Goal: Information Seeking & Learning: Learn about a topic

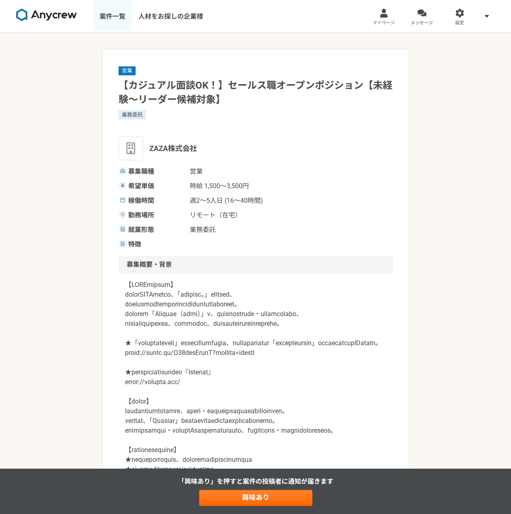
click at [119, 17] on link "案件一覧" at bounding box center [112, 16] width 39 height 32
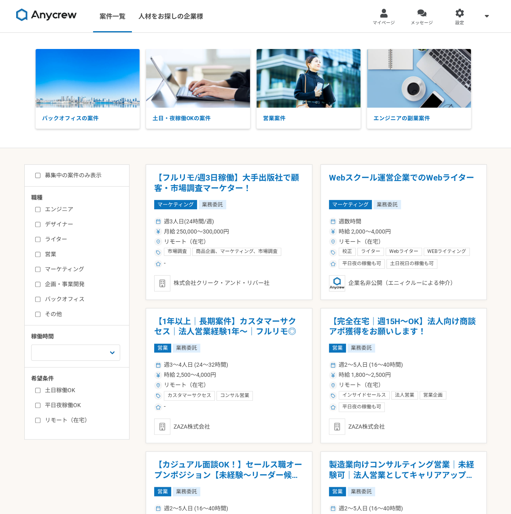
click at [49, 285] on label "企画・事業開発" at bounding box center [81, 284] width 93 height 9
click at [40, 285] on input "企画・事業開発" at bounding box center [37, 284] width 5 height 5
checkbox input "true"
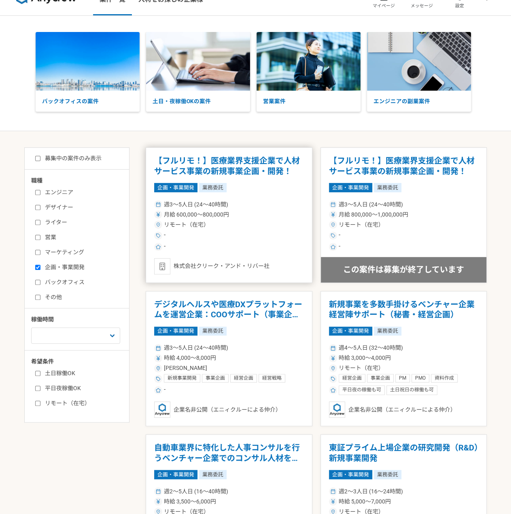
scroll to position [40, 0]
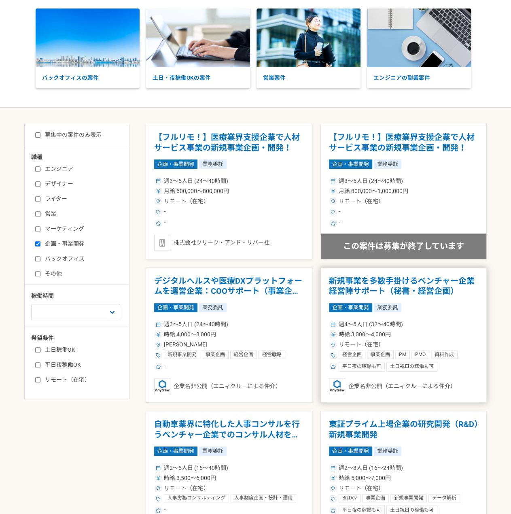
click at [399, 294] on h1 "新規事業を多数手掛けるベンチャー企業　経営陣サポート（秘書・経営企画）" at bounding box center [404, 286] width 150 height 21
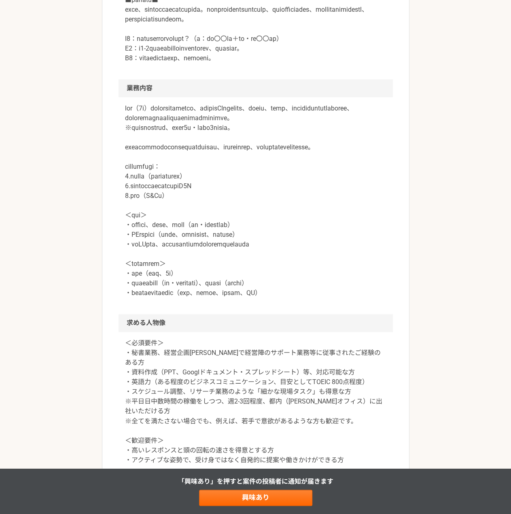
scroll to position [364, 0]
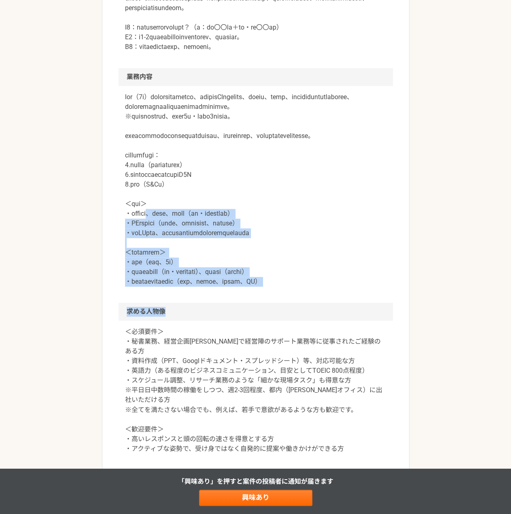
drag, startPoint x: 172, startPoint y: 273, endPoint x: 256, endPoint y: 376, distance: 132.4
click at [256, 376] on article "企画・事業開発 新規事業を多数手掛けるベンチャー企業　経営陣サポート（秘書・経営企画） 業務委託 平日夜の稼働も可 土日祝日の稼働も可 企業名非公開（エニィク…" at bounding box center [256, 249] width 308 height 1128
click at [256, 321] on h2 "求める人物像" at bounding box center [256, 312] width 275 height 18
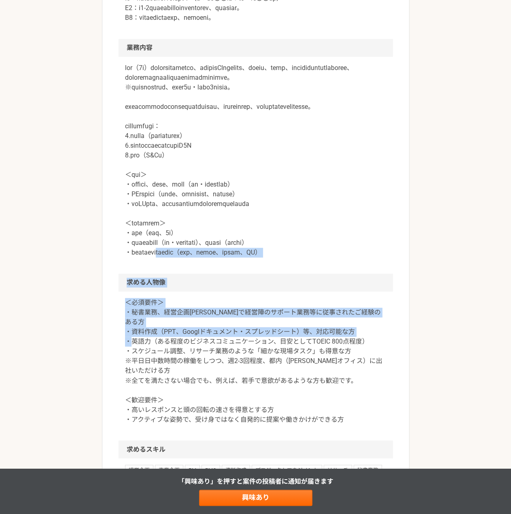
scroll to position [405, 0]
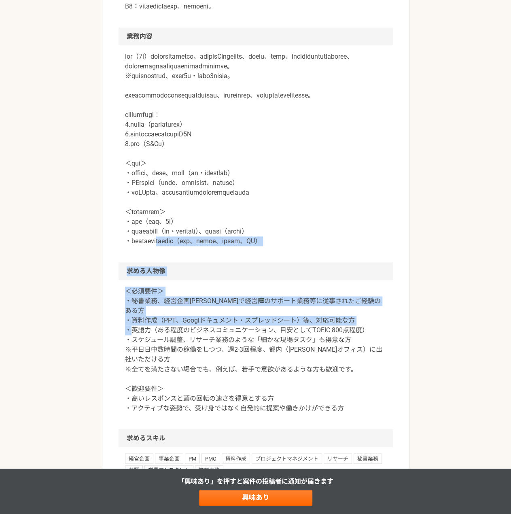
drag, startPoint x: 180, startPoint y: 360, endPoint x: 204, endPoint y: 376, distance: 28.4
click at [204, 376] on article "企画・事業開発 新規事業を多数手掛けるベンチャー企業　経営陣サポート（秘書・経営企画） 業務委託 平日夜の稼働も可 土日祝日の稼働も可 企業名非公開（エニィク…" at bounding box center [256, 208] width 308 height 1128
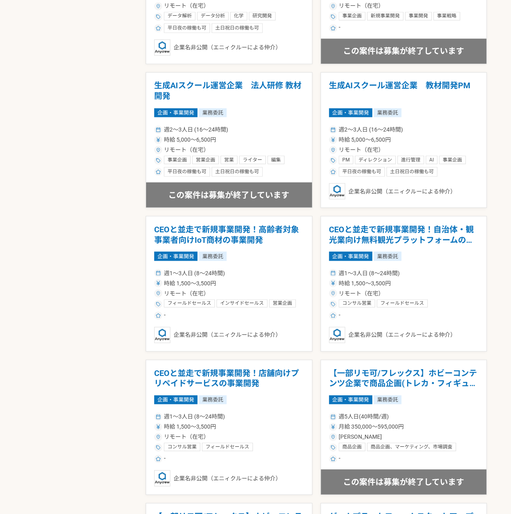
scroll to position [810, 0]
